Goal: Task Accomplishment & Management: Use online tool/utility

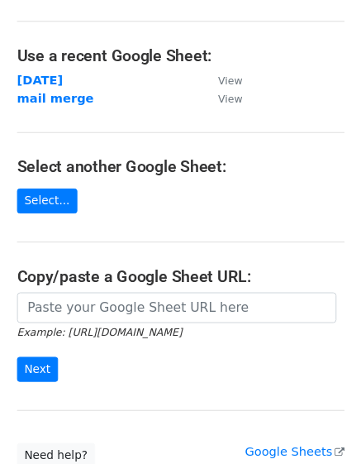
scroll to position [200, 0]
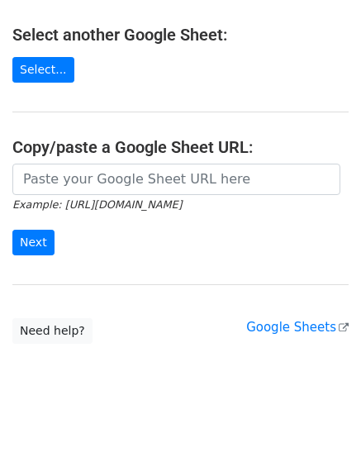
click at [181, 12] on main "Choose a Google Sheet Use one of the options below... Use a recent Google Sheet…" at bounding box center [180, 78] width 361 height 532
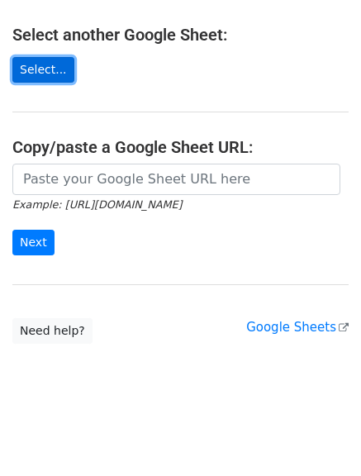
click at [46, 74] on link "Select..." at bounding box center [43, 70] width 62 height 26
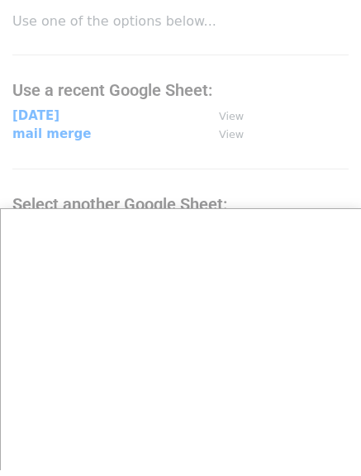
scroll to position [36, 0]
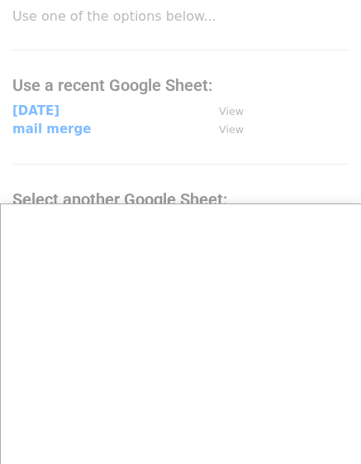
click at [28, 109] on div at bounding box center [180, 302] width 361 height 676
click at [42, 112] on div at bounding box center [180, 302] width 361 height 676
click at [166, 170] on div at bounding box center [180, 302] width 361 height 676
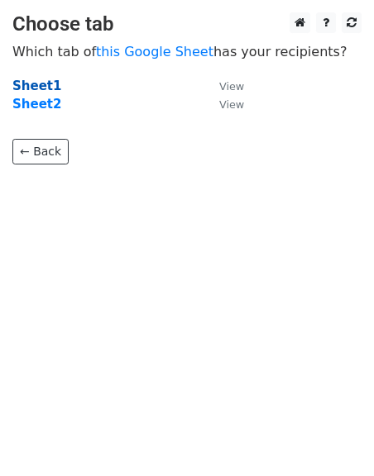
click at [33, 88] on strong "Sheet1" at bounding box center [36, 86] width 49 height 15
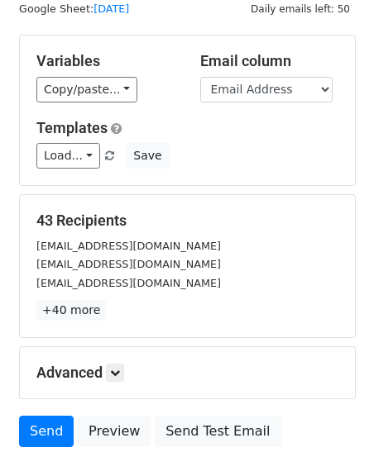
scroll to position [63, 0]
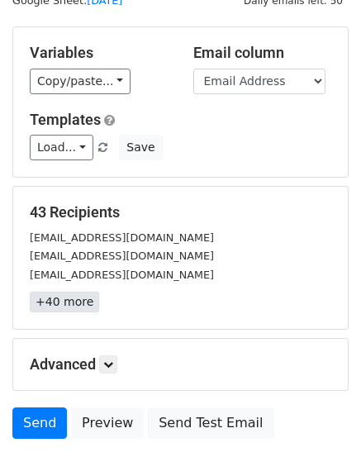
click at [60, 310] on link "+40 more" at bounding box center [64, 302] width 69 height 21
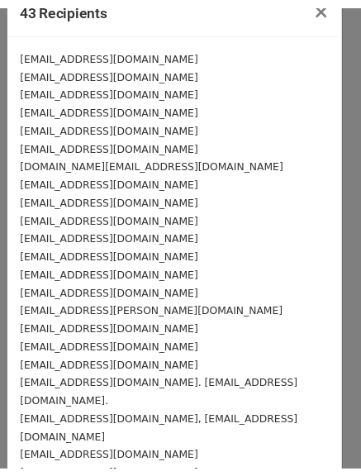
scroll to position [0, 0]
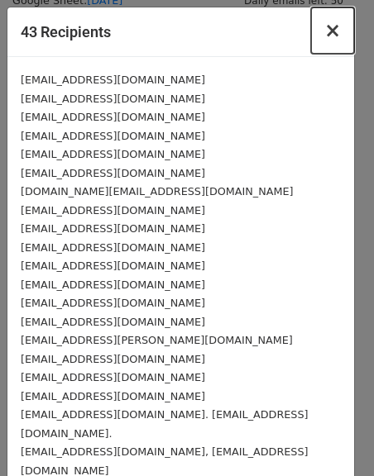
click at [324, 34] on span "×" at bounding box center [332, 30] width 17 height 23
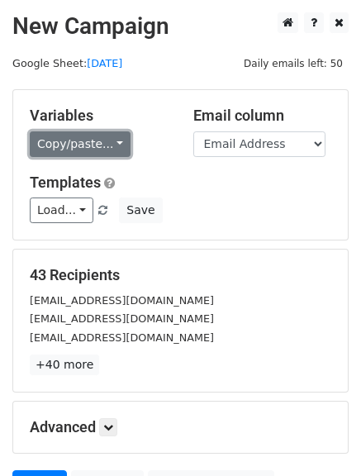
click at [111, 136] on link "Copy/paste..." at bounding box center [80, 144] width 101 height 26
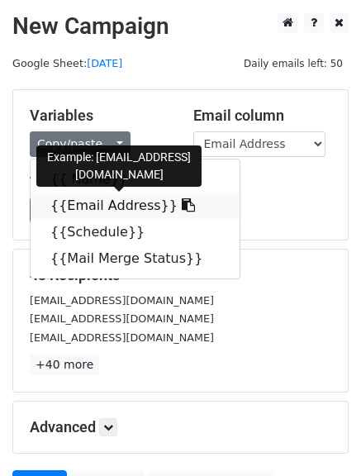
click at [182, 208] on icon at bounding box center [188, 204] width 13 height 13
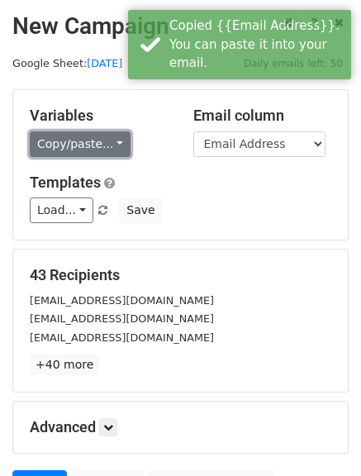
click at [108, 147] on link "Copy/paste..." at bounding box center [80, 144] width 101 height 26
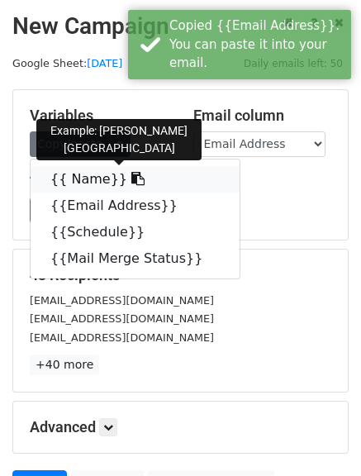
click at [131, 180] on icon at bounding box center [137, 178] width 13 height 13
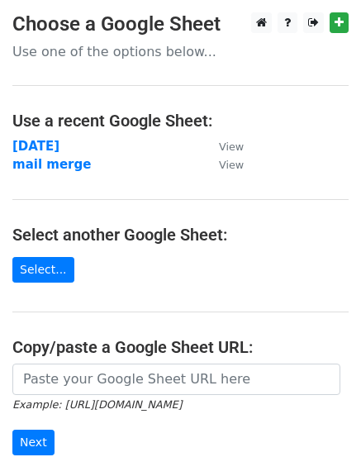
click at [1, 207] on main "Choose a Google Sheet Use one of the options below... Use a recent Google Sheet…" at bounding box center [180, 278] width 361 height 532
click at [35, 145] on strong "[DATE]" at bounding box center [35, 146] width 47 height 15
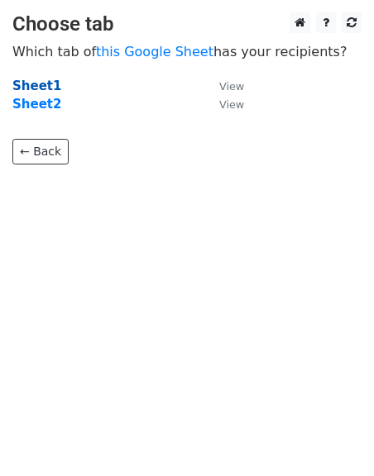
click at [26, 86] on strong "Sheet1" at bounding box center [36, 86] width 49 height 15
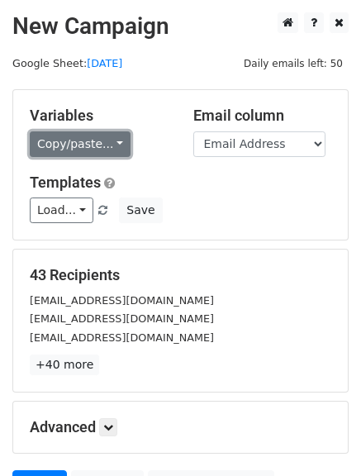
click at [111, 140] on link "Copy/paste..." at bounding box center [80, 144] width 101 height 26
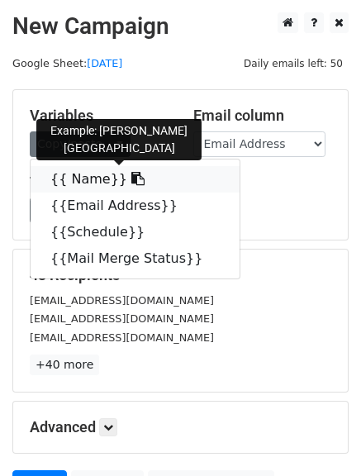
click at [131, 184] on icon at bounding box center [137, 178] width 13 height 13
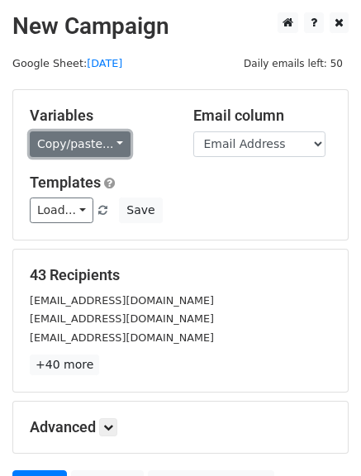
click at [107, 146] on link "Copy/paste..." at bounding box center [80, 144] width 101 height 26
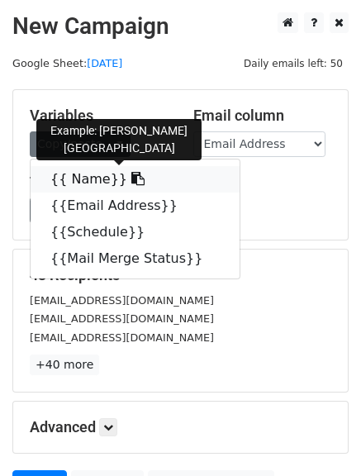
click at [131, 174] on icon at bounding box center [137, 178] width 13 height 13
